Goal: Task Accomplishment & Management: Use online tool/utility

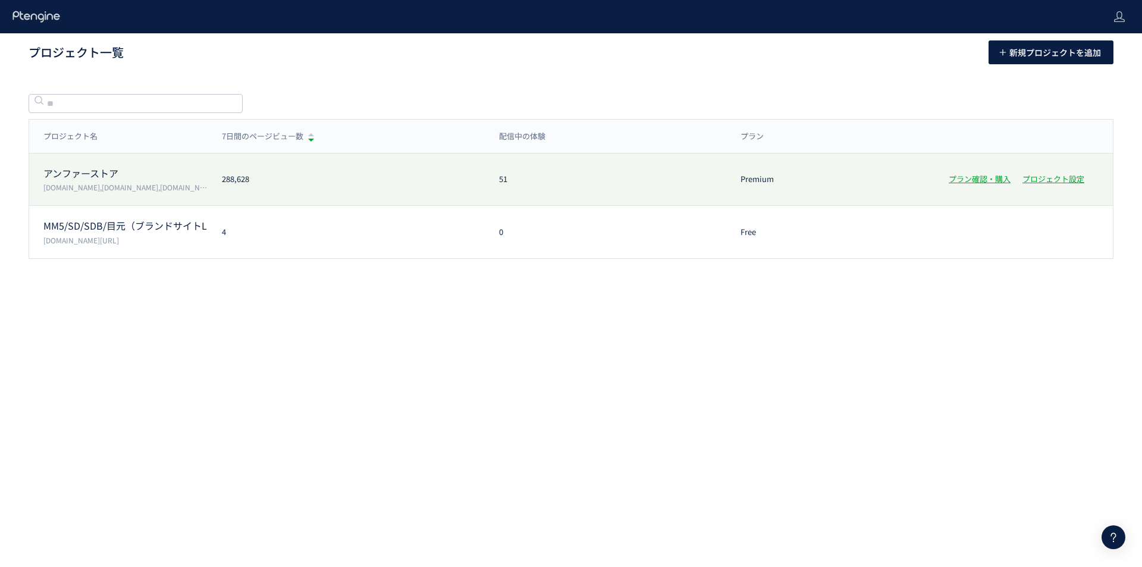
click at [77, 171] on p "アンファーストア" at bounding box center [125, 174] width 164 height 14
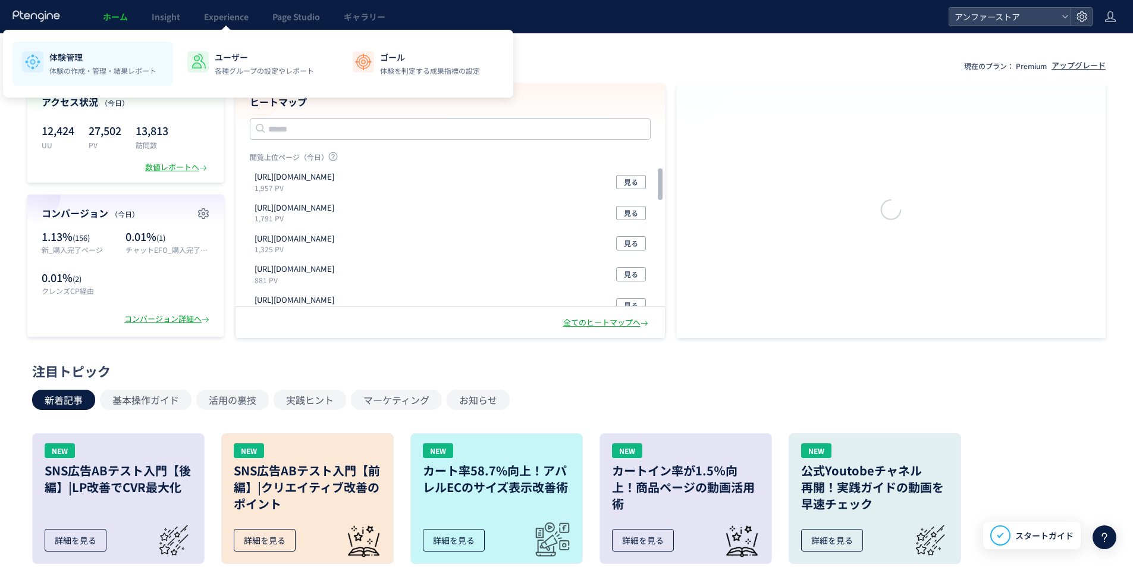
click at [178, 80] on li "体験管理 体験の作成・管理・結果レポート" at bounding box center [258, 64] width 161 height 44
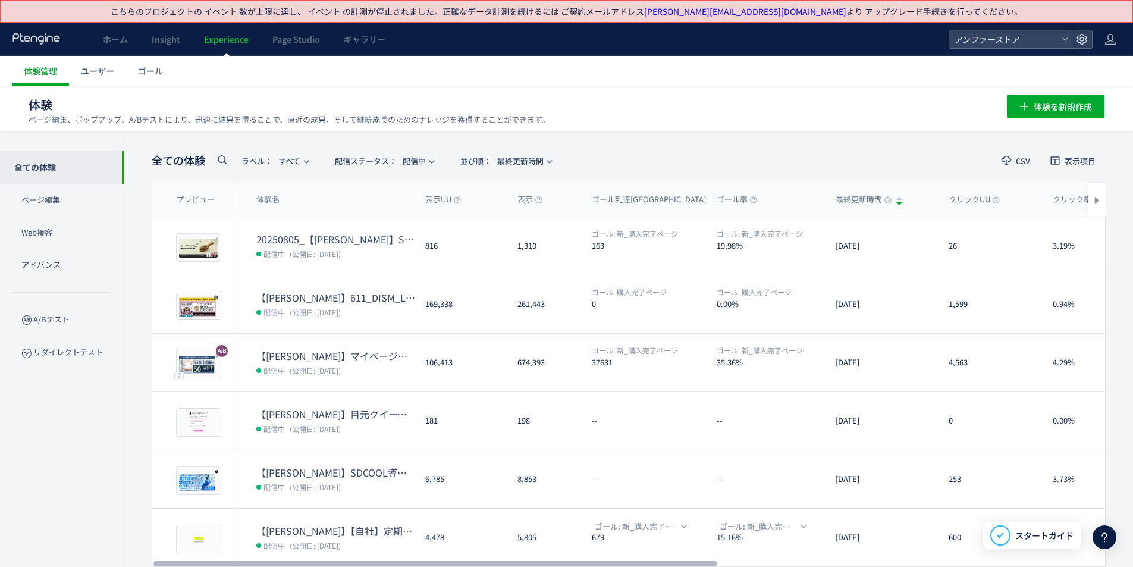
scroll to position [277, 0]
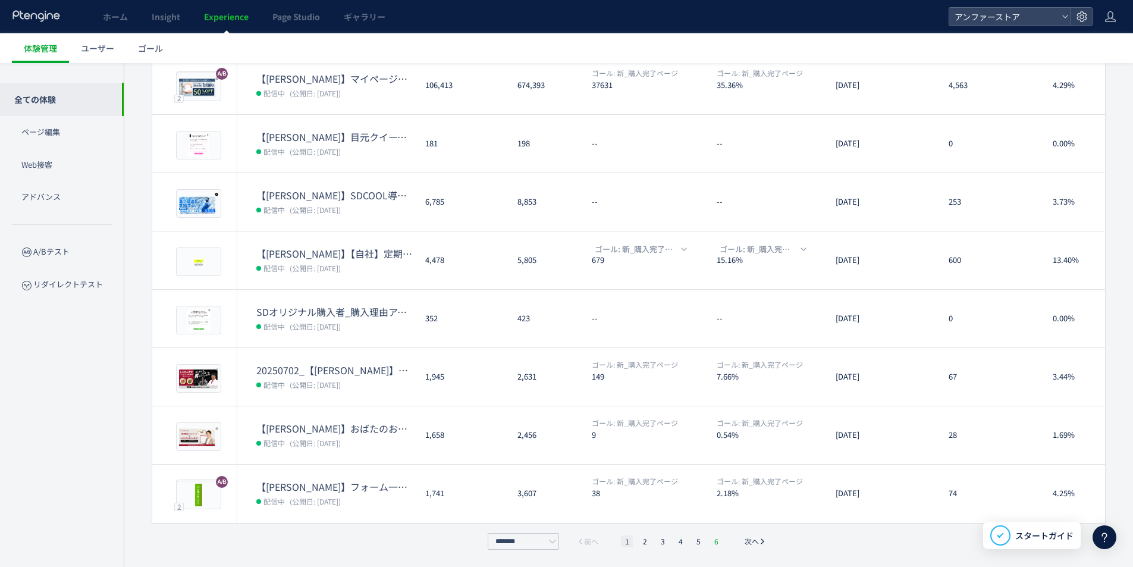
click at [715, 539] on li "6" at bounding box center [716, 541] width 12 height 12
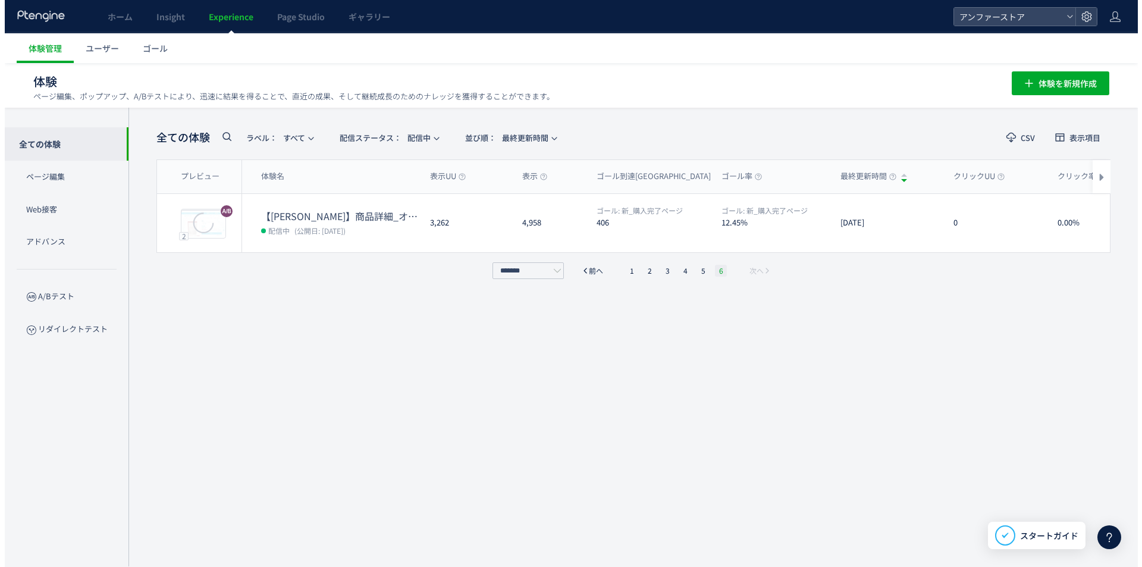
scroll to position [23, 0]
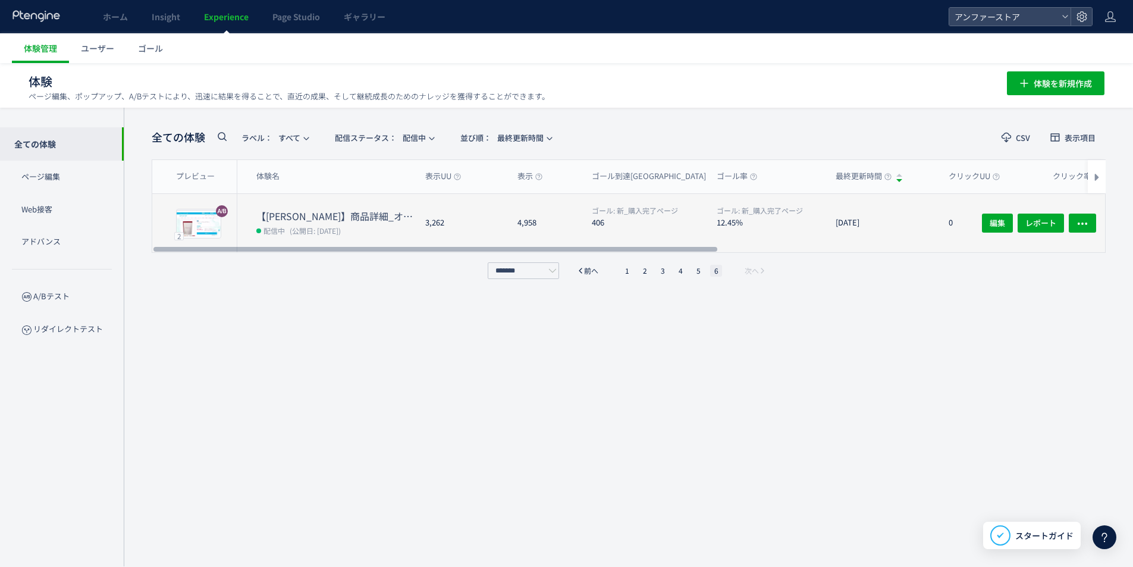
click at [338, 215] on dt "【[PERSON_NAME]】商品詳細_オムテック動画A/B_ドリンク" at bounding box center [335, 216] width 159 height 14
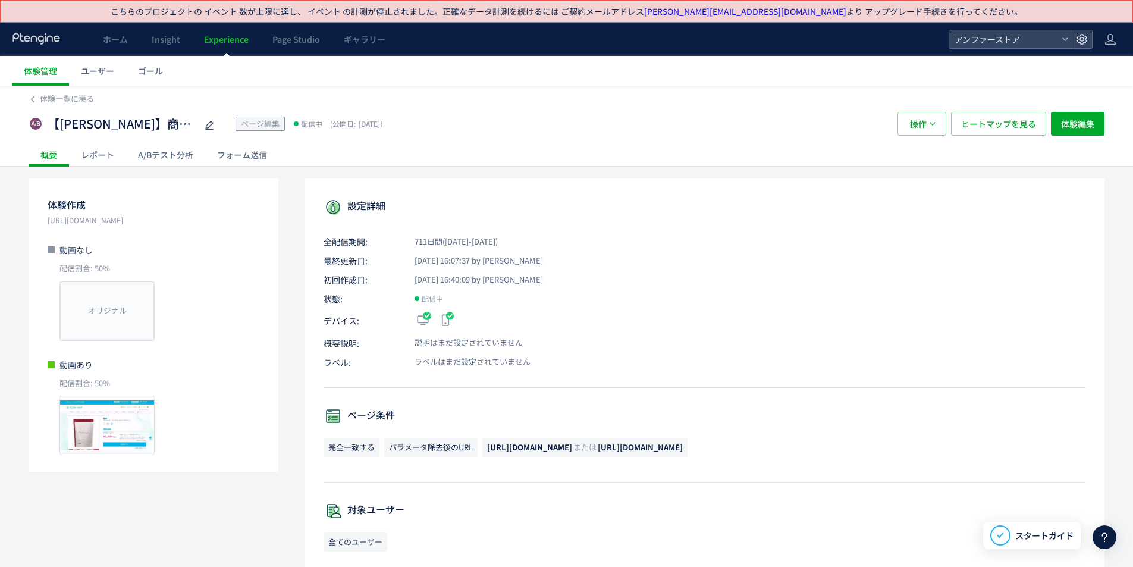
drag, startPoint x: 671, startPoint y: 447, endPoint x: 486, endPoint y: 454, distance: 185.1
click at [487, 455] on span "[URL][DOMAIN_NAME] または [URL][DOMAIN_NAME]" at bounding box center [584, 447] width 205 height 19
copy span "[URL][DOMAIN_NAME]"
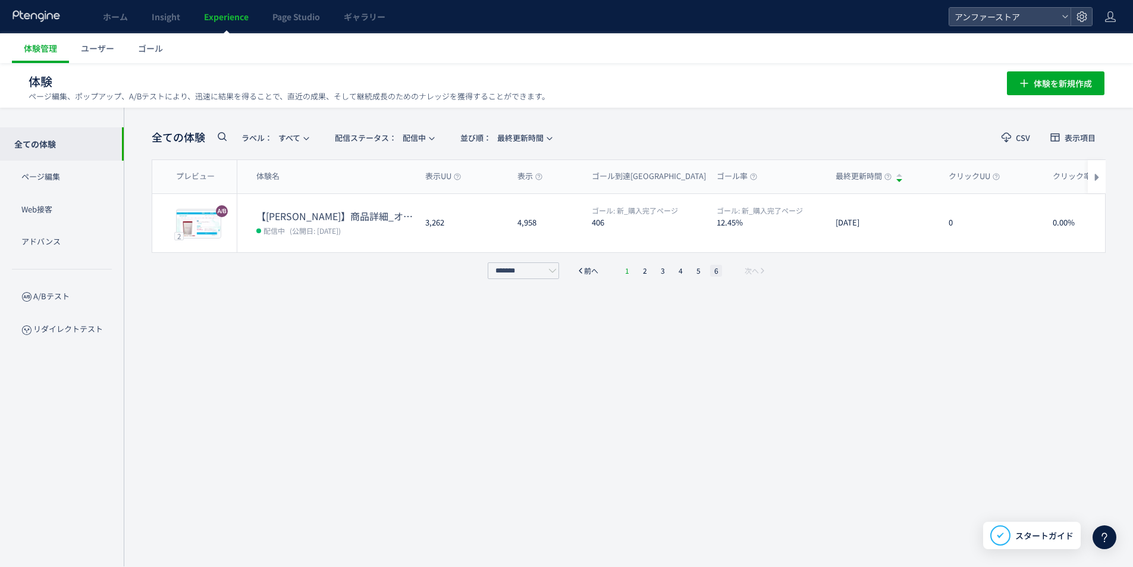
click at [625, 272] on li "1" at bounding box center [627, 271] width 12 height 12
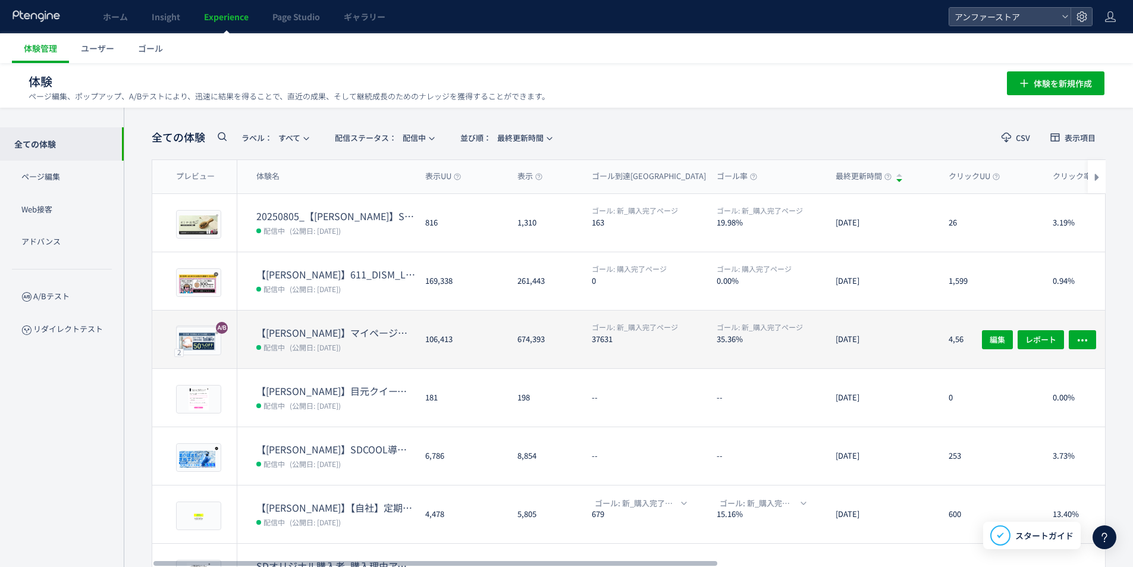
scroll to position [0, 0]
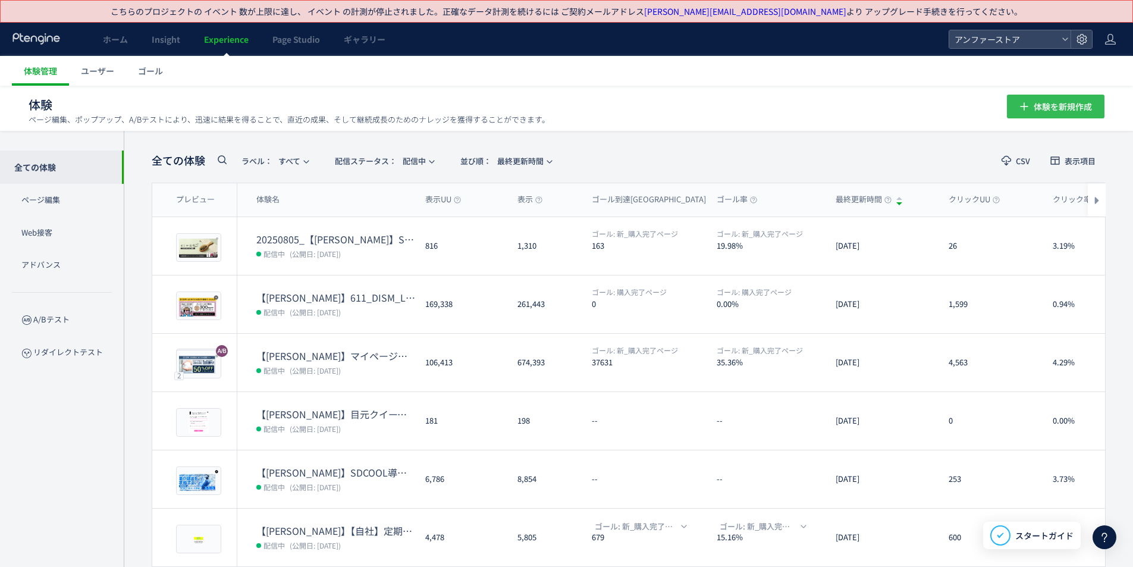
click at [1068, 106] on span "体験を新規作成" at bounding box center [1063, 107] width 58 height 24
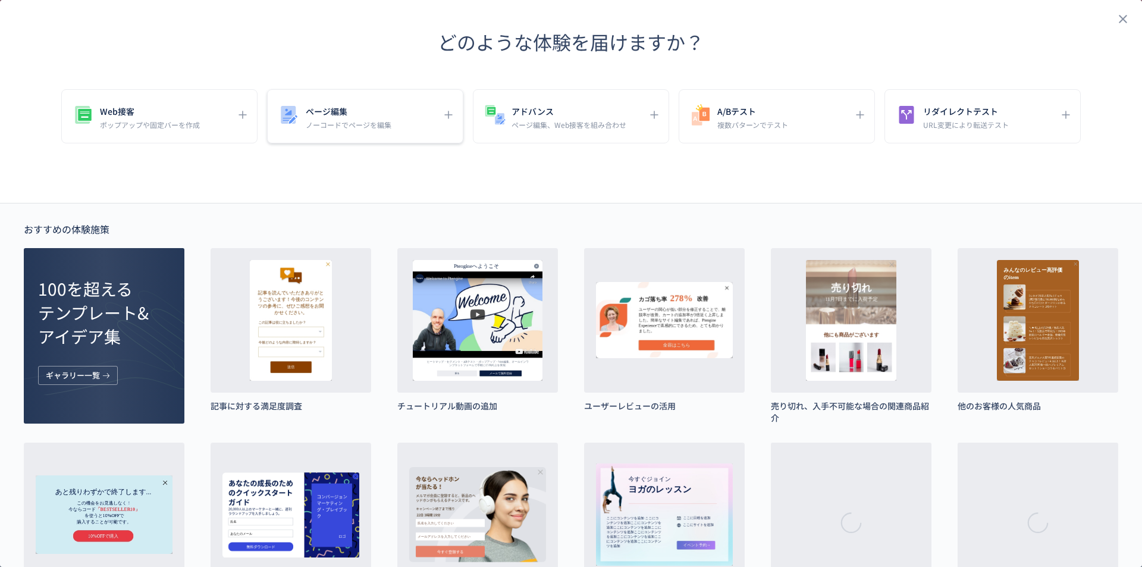
click at [388, 125] on div "ページ編集 ノーコードでページを編集" at bounding box center [356, 116] width 158 height 27
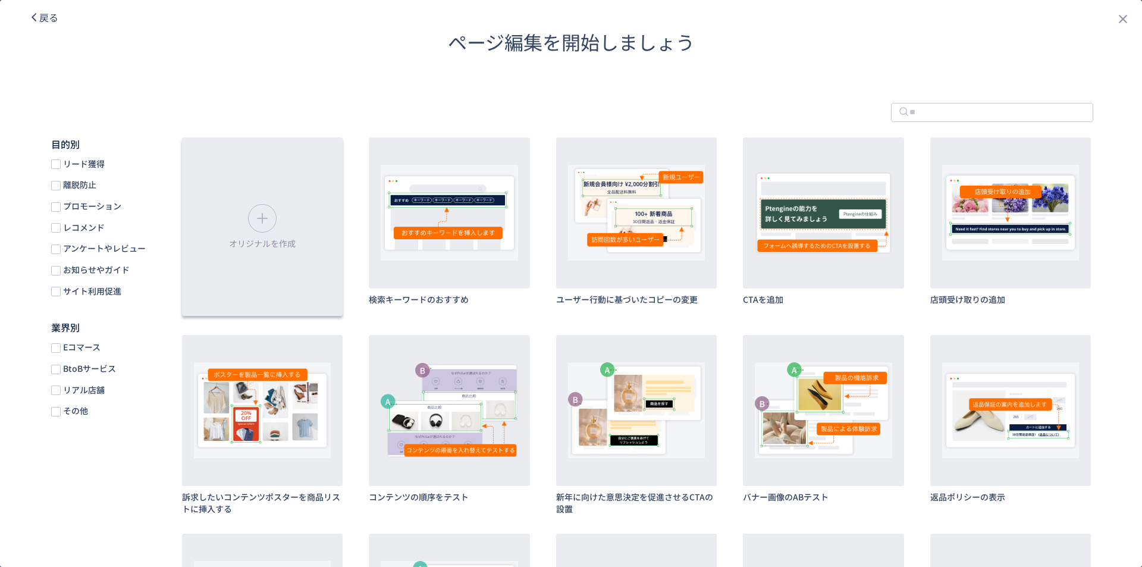
click at [260, 204] on div "オリジナルを作成" at bounding box center [262, 226] width 161 height 178
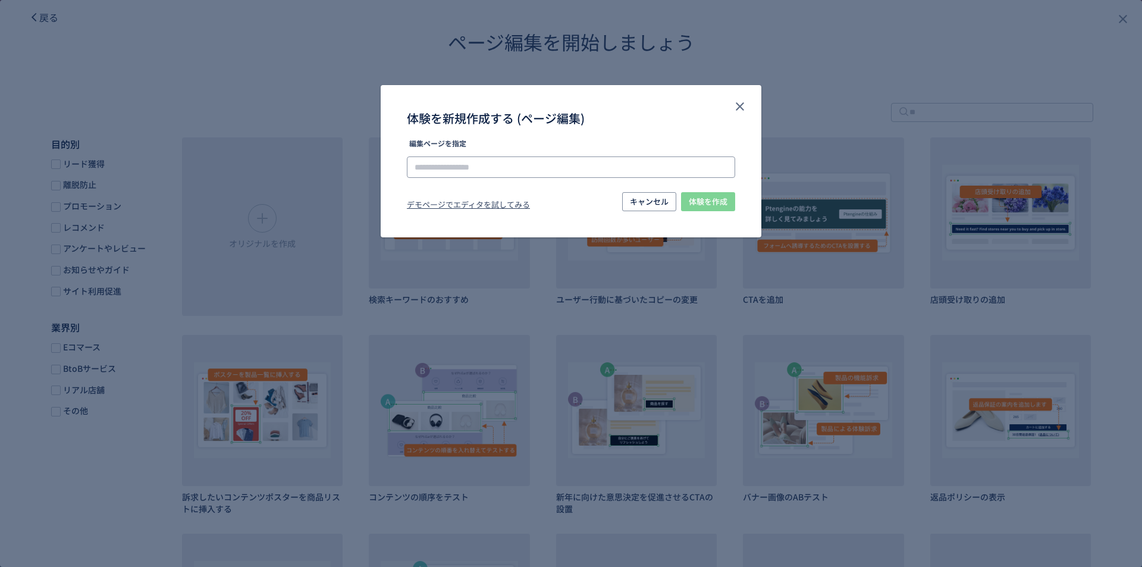
click at [550, 163] on input "体験を新規作成する (ページ編集)" at bounding box center [571, 166] width 328 height 21
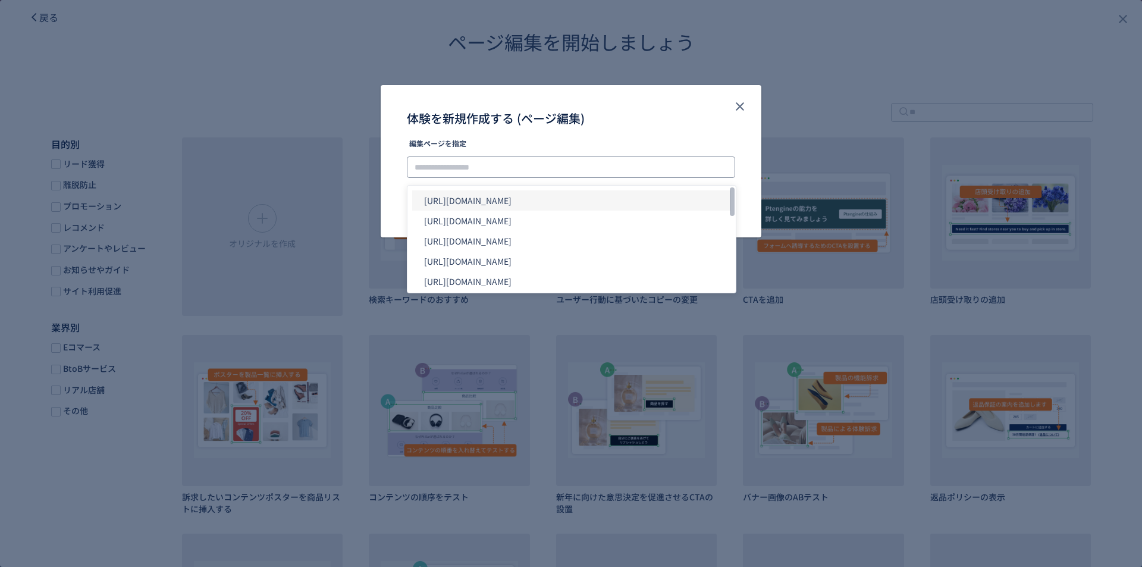
paste input "**********"
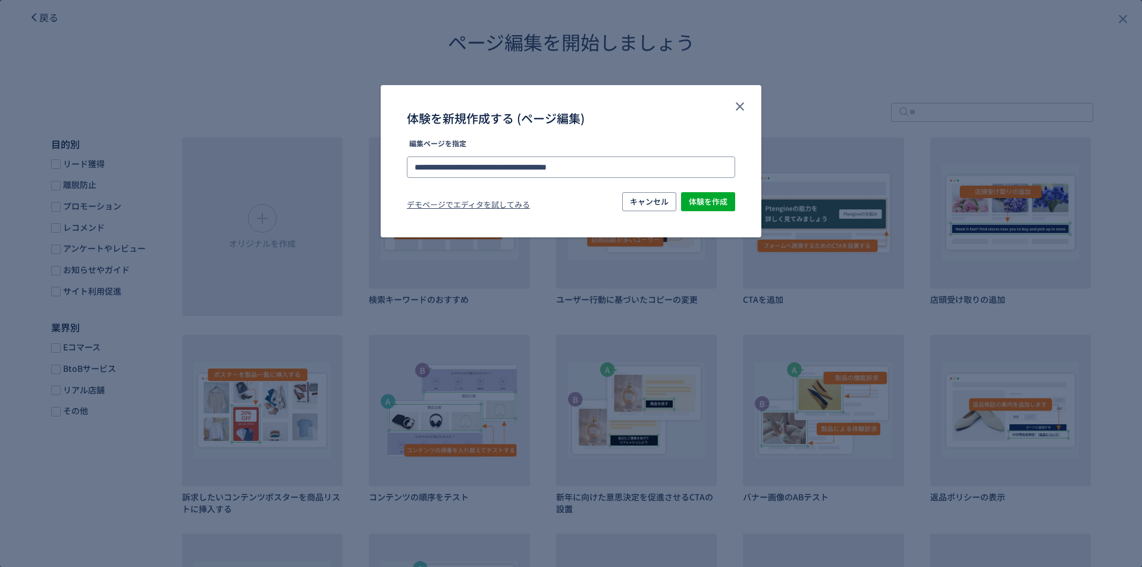
type input "**********"
click at [634, 139] on div "体験を新規作成する (ページ編集)" at bounding box center [571, 112] width 381 height 55
click at [709, 203] on span "体験を作成" at bounding box center [708, 201] width 39 height 19
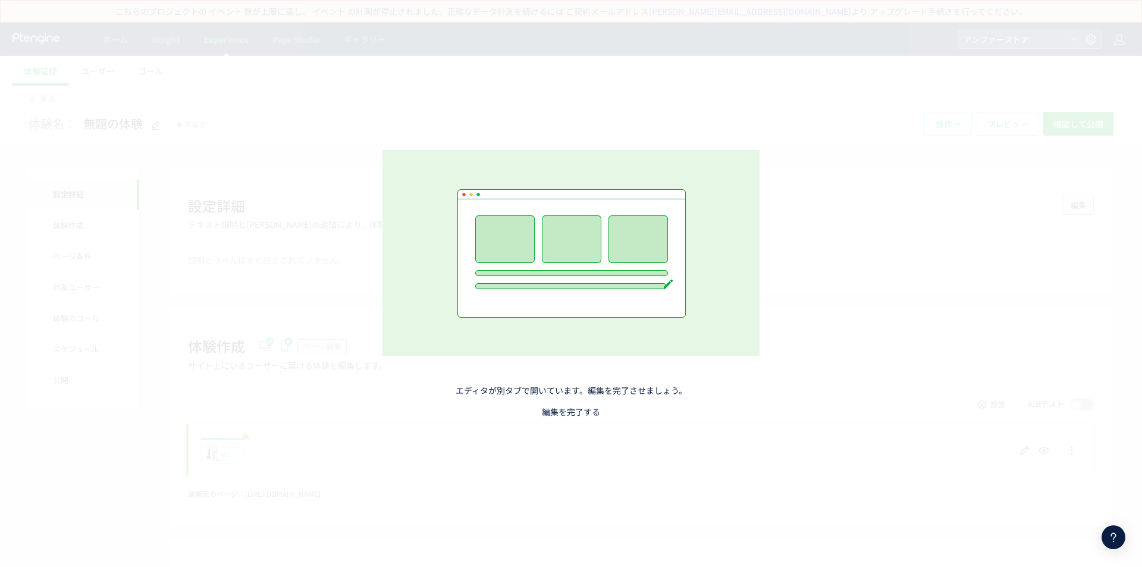
click at [578, 408] on link "編集を完了する" at bounding box center [571, 412] width 58 height 12
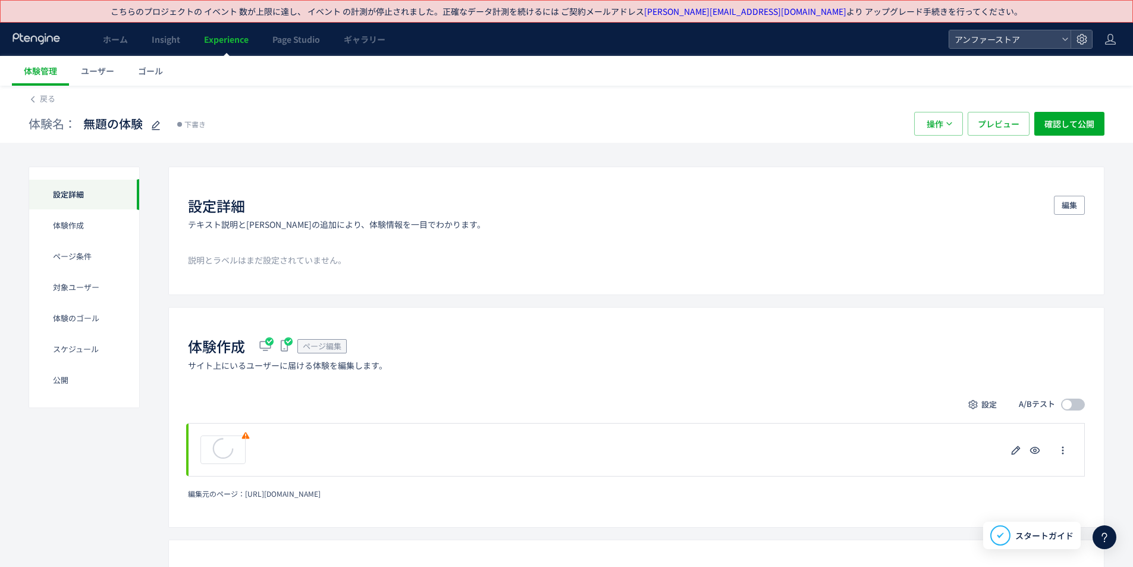
click at [221, 40] on span "Experience" at bounding box center [226, 39] width 45 height 12
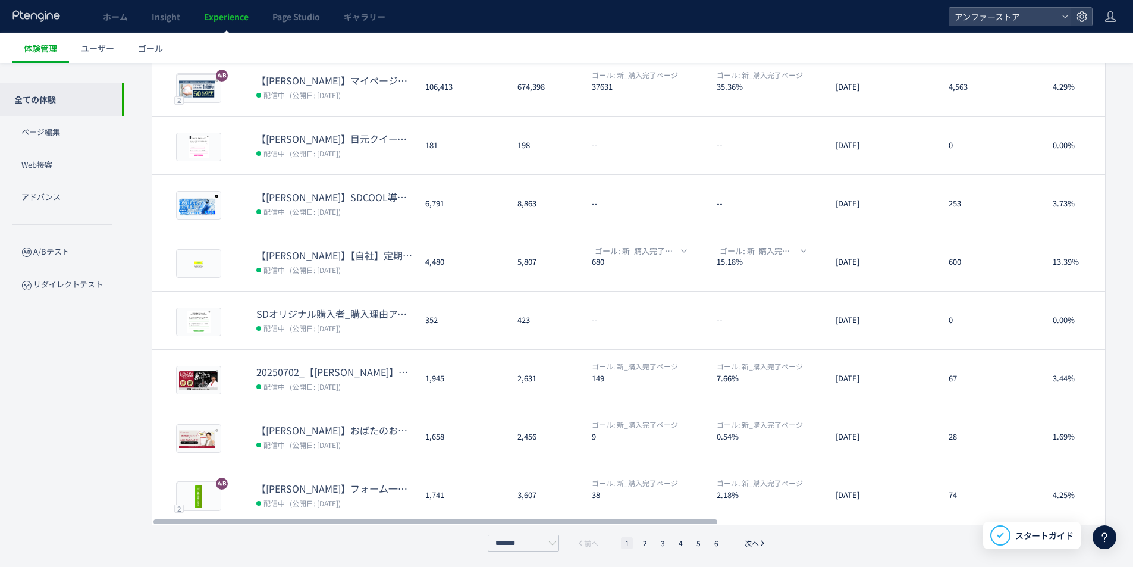
scroll to position [277, 0]
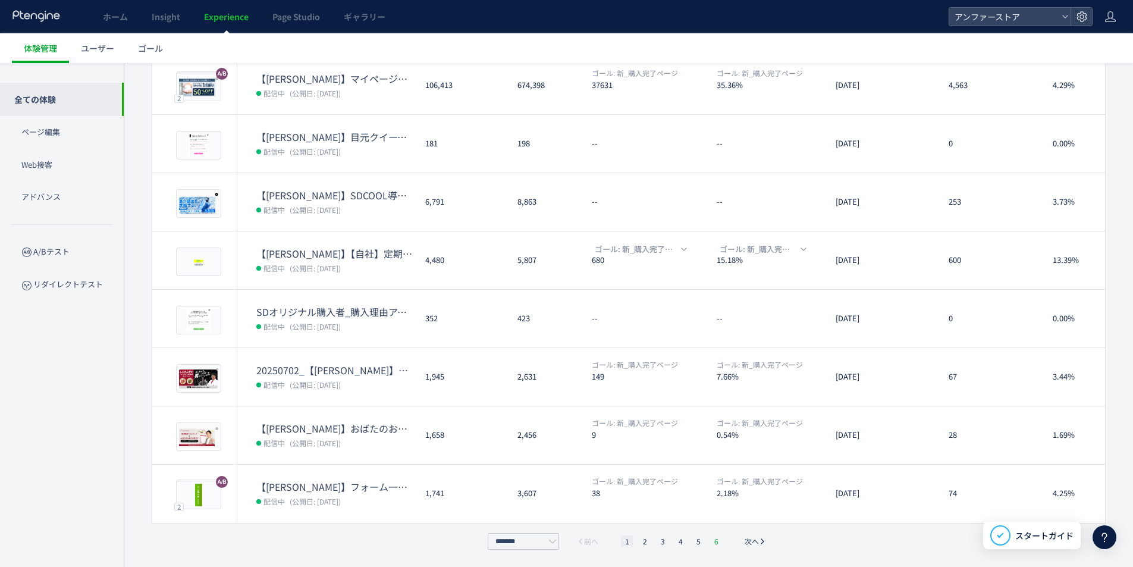
click at [718, 541] on li "6" at bounding box center [716, 541] width 12 height 12
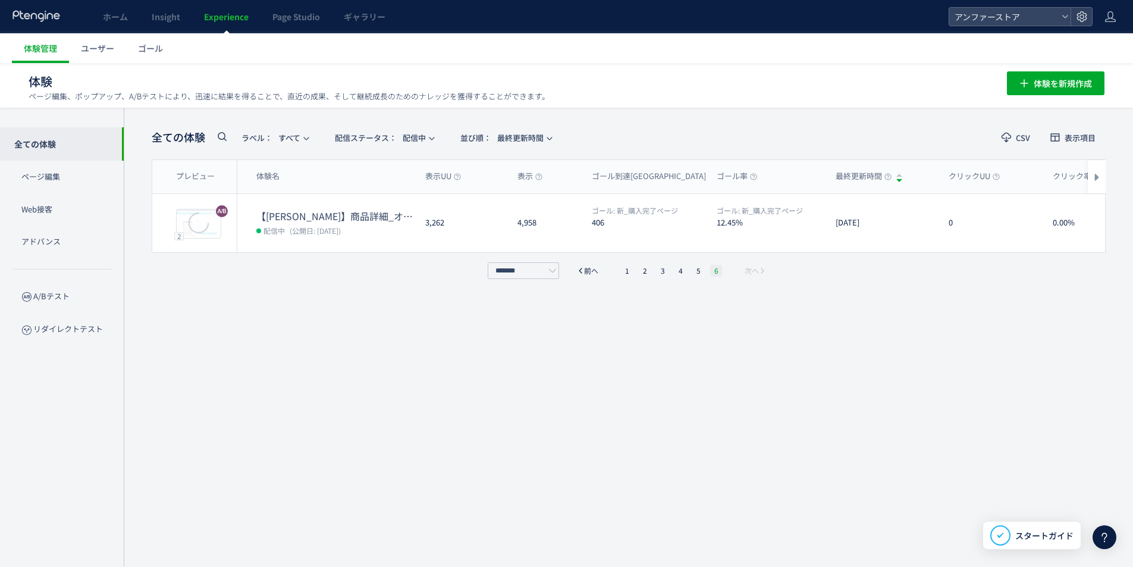
scroll to position [23, 0]
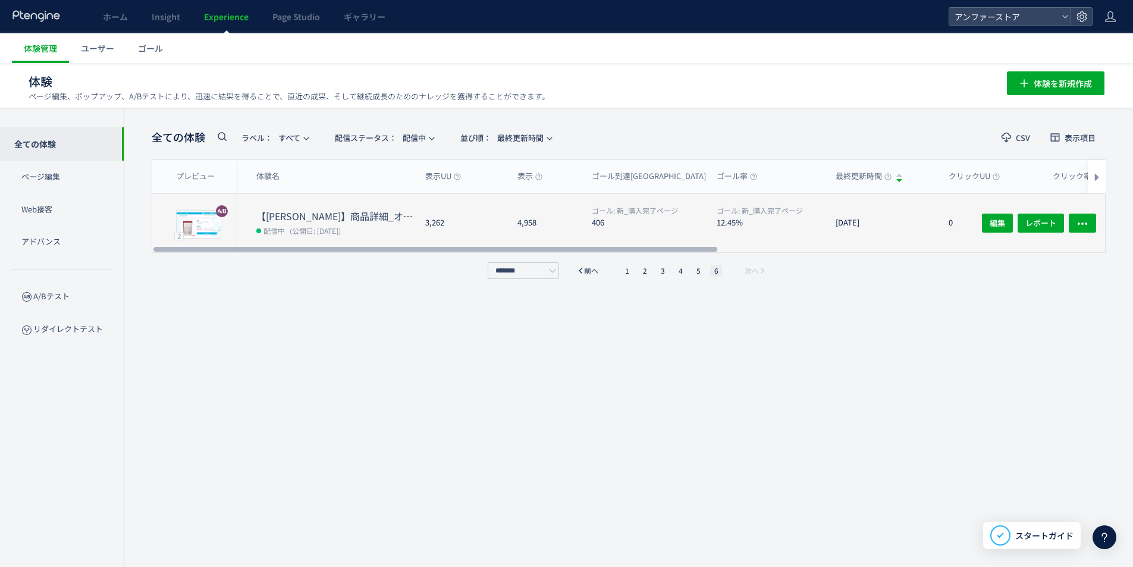
click at [291, 212] on dt "【[PERSON_NAME]】商品詳細_オムテック動画A/B_ドリンク" at bounding box center [335, 216] width 159 height 14
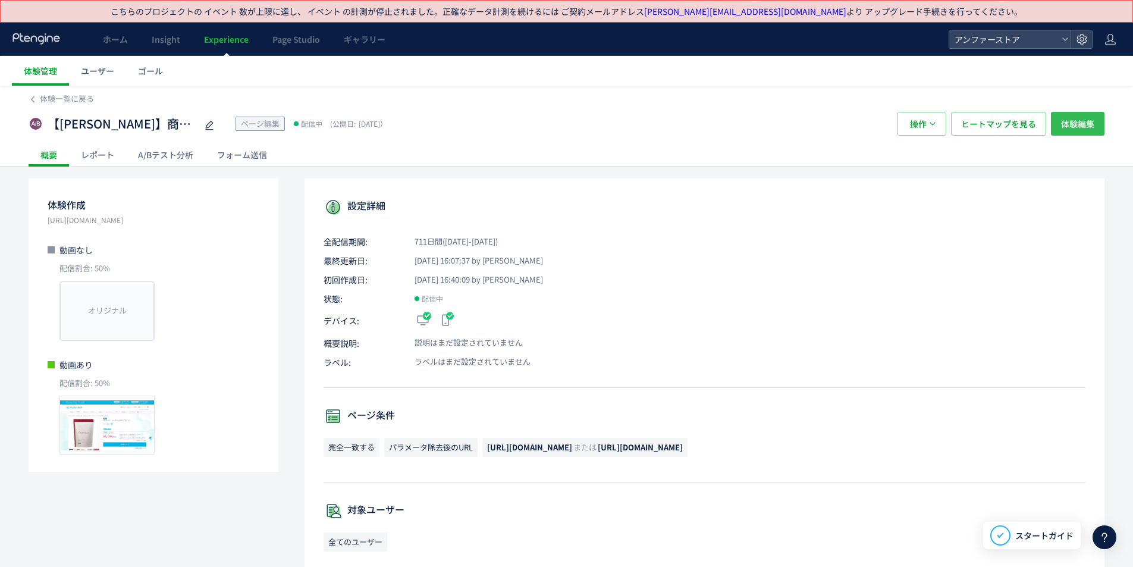
click at [1082, 128] on span "体験編集" at bounding box center [1077, 124] width 33 height 24
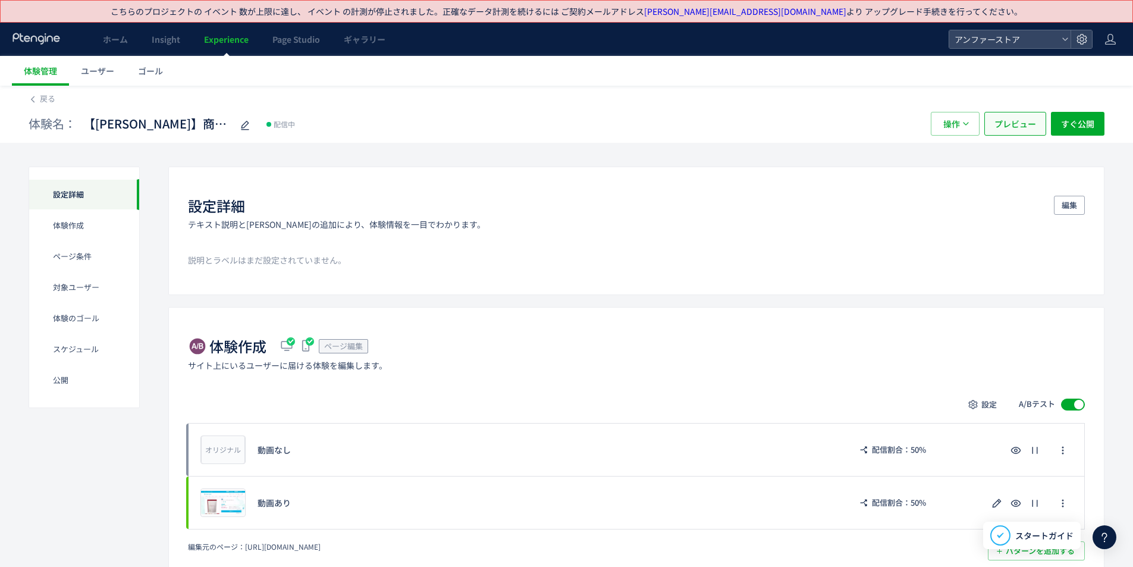
click at [1022, 122] on span "プレビュー" at bounding box center [1015, 124] width 42 height 24
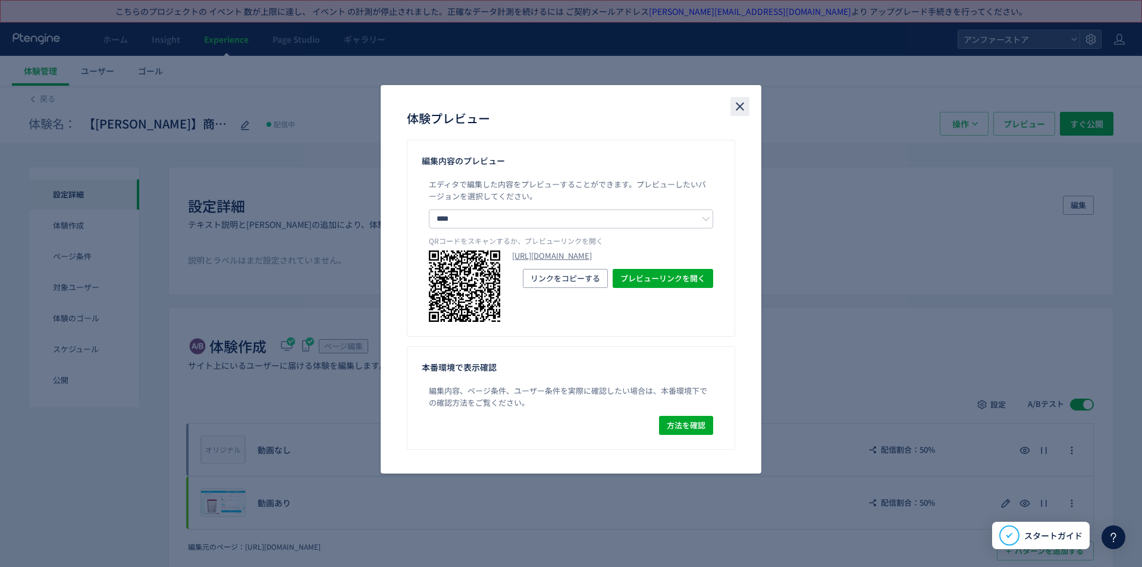
click at [745, 109] on icon "close" at bounding box center [740, 106] width 14 height 14
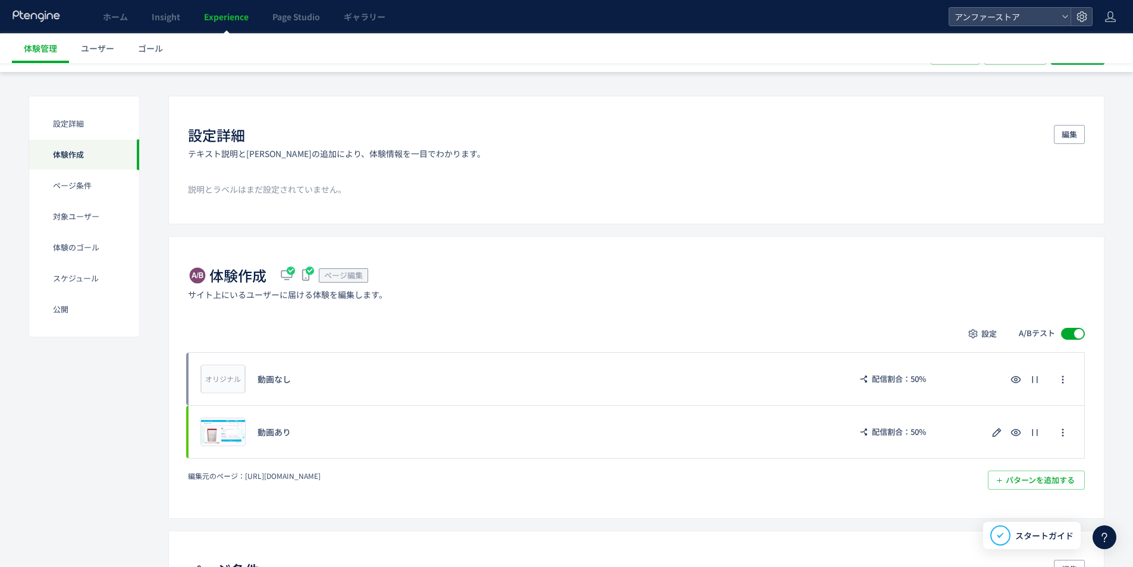
scroll to position [178, 0]
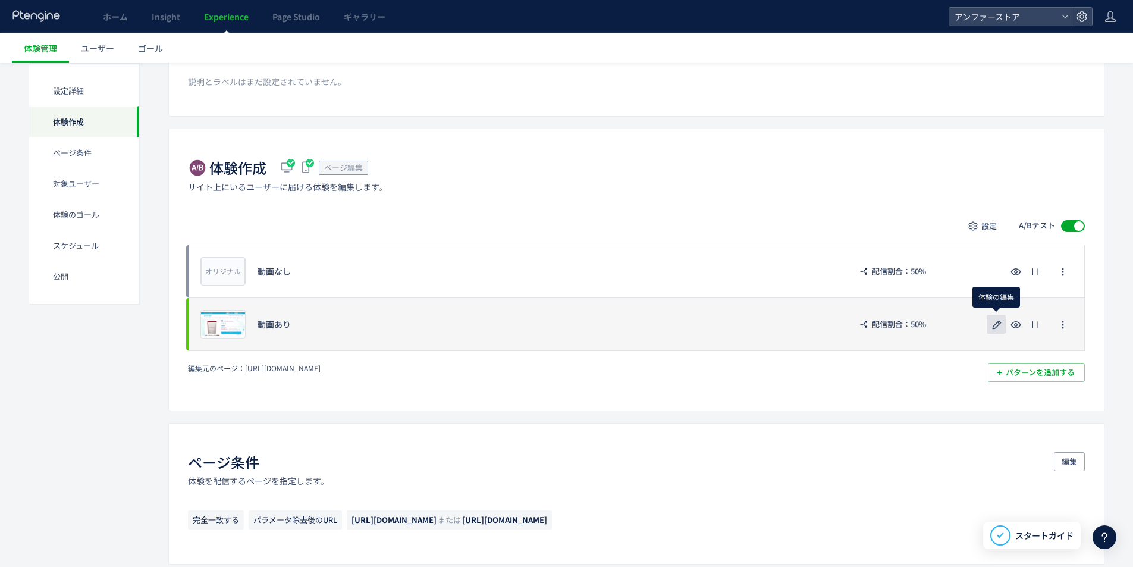
click at [1000, 328] on icon "button" at bounding box center [997, 325] width 14 height 14
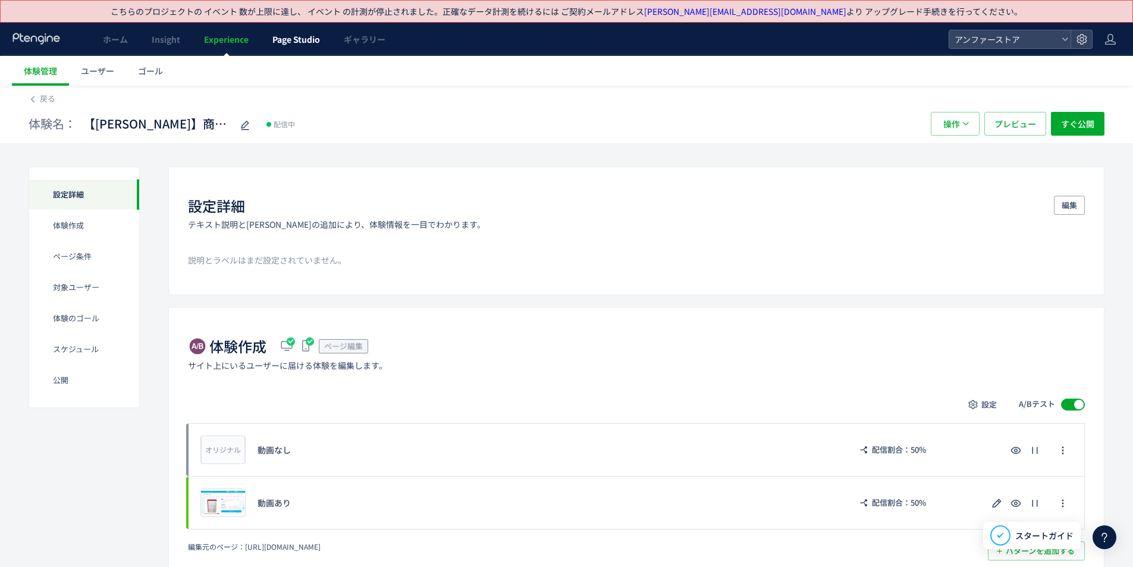
click at [263, 47] on link "Page Studio" at bounding box center [295, 39] width 71 height 33
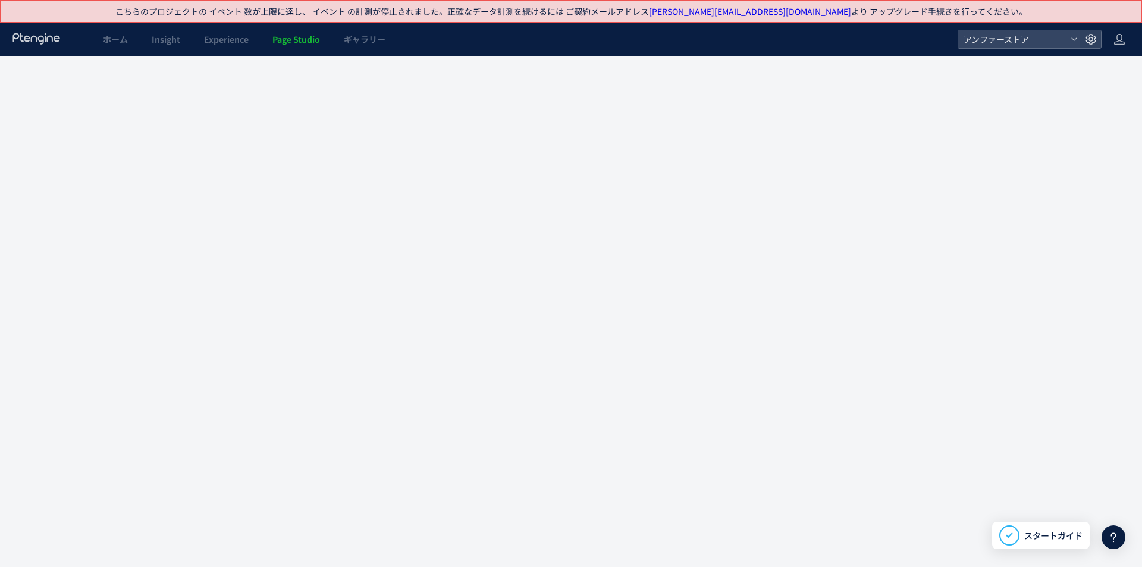
click at [231, 42] on div at bounding box center [571, 283] width 1142 height 567
click at [231, 42] on span "Experience" at bounding box center [226, 39] width 45 height 12
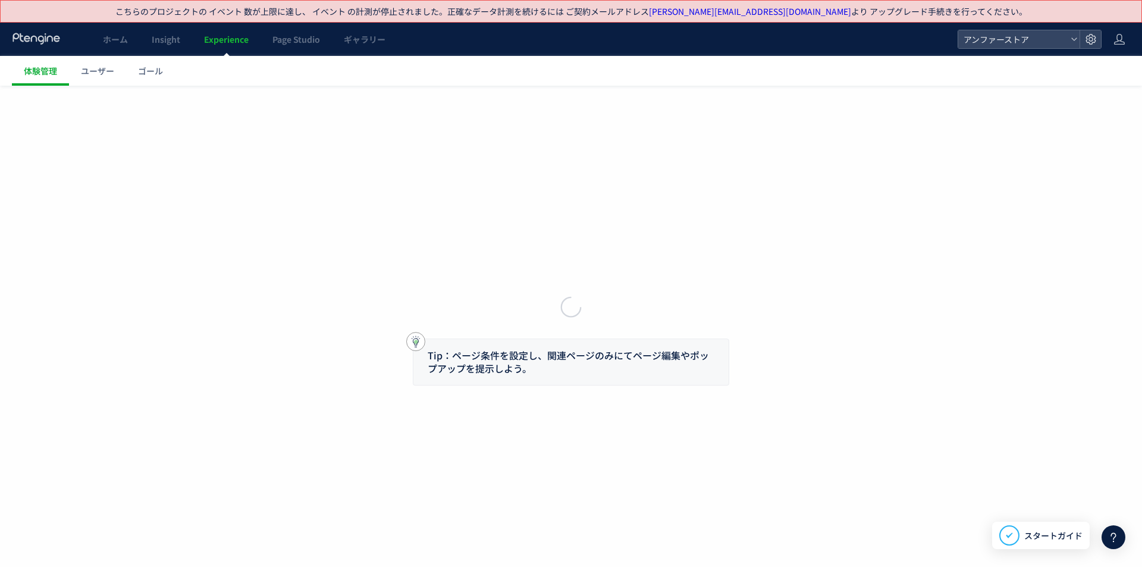
click at [231, 42] on body "こちらのプロジェクトの イベント 数が上限に達し、 イベント の計測が停止されました。 正確なデータ計測を続けるには ご契約メールアドレス [PERSON_N…" at bounding box center [571, 294] width 1142 height 589
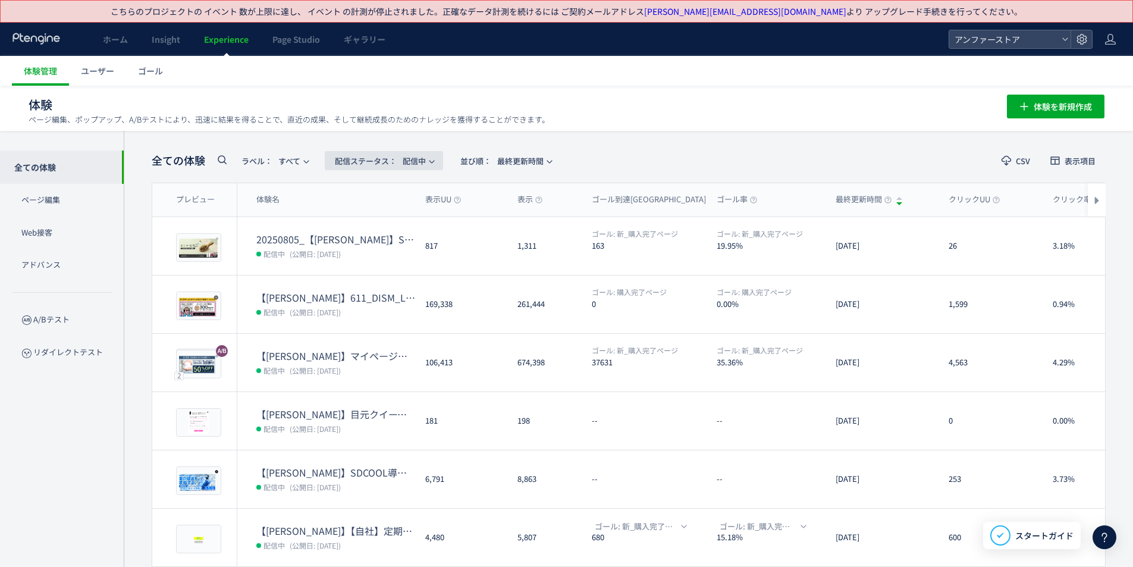
click at [388, 163] on span "配信ステータス​：" at bounding box center [366, 160] width 62 height 11
click at [392, 277] on li "下書き" at bounding box center [386, 279] width 49 height 21
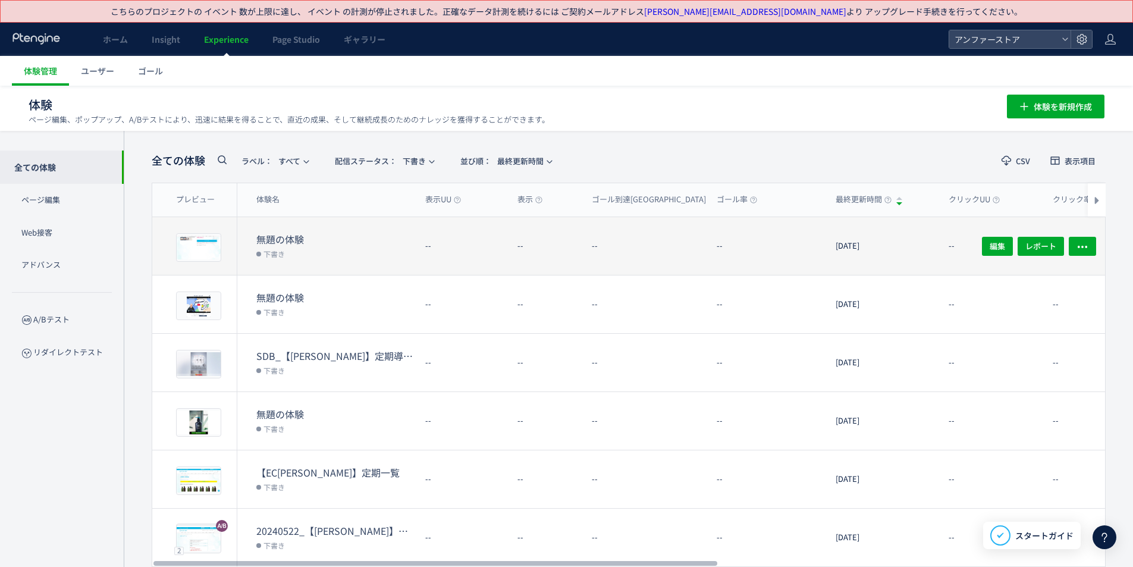
click at [282, 233] on dt "無題の体験" at bounding box center [335, 240] width 159 height 14
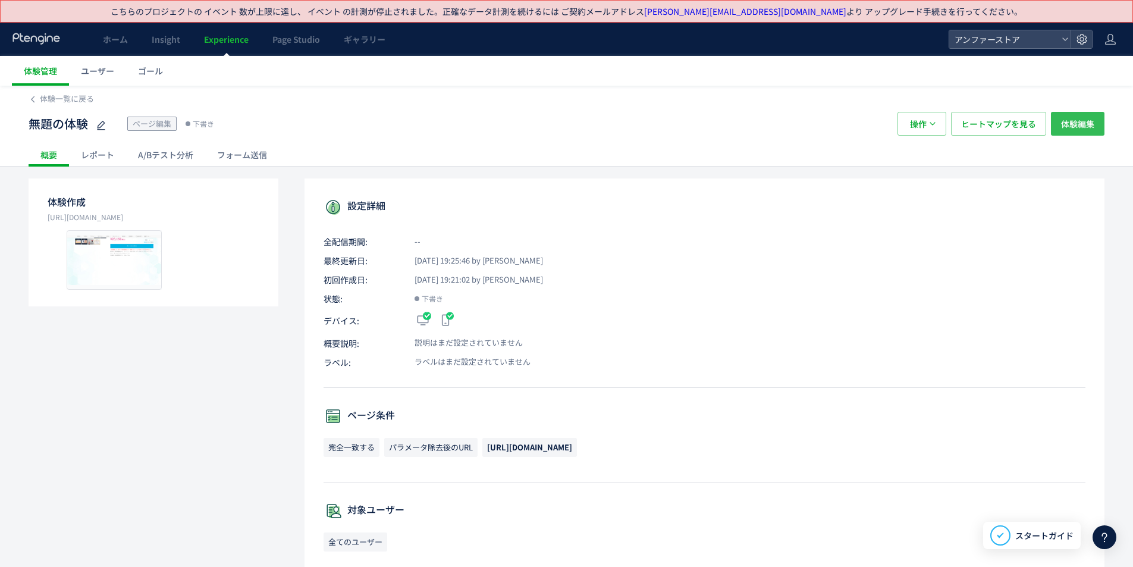
click at [1095, 123] on button "体験編集" at bounding box center [1078, 124] width 54 height 24
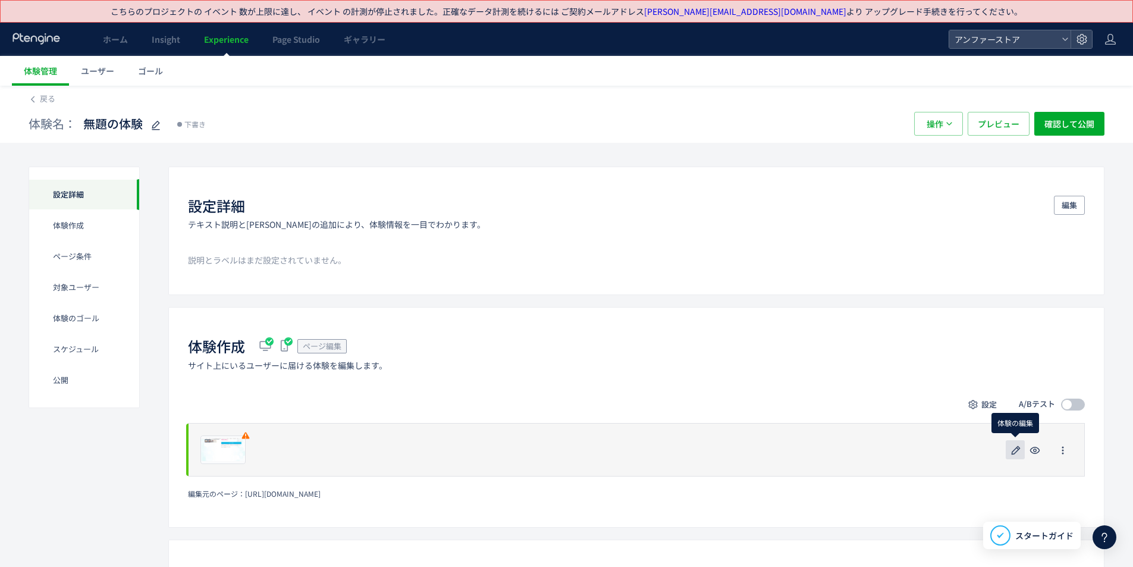
click at [1008, 448] on button "button" at bounding box center [1015, 449] width 19 height 19
